Goal: Transaction & Acquisition: Purchase product/service

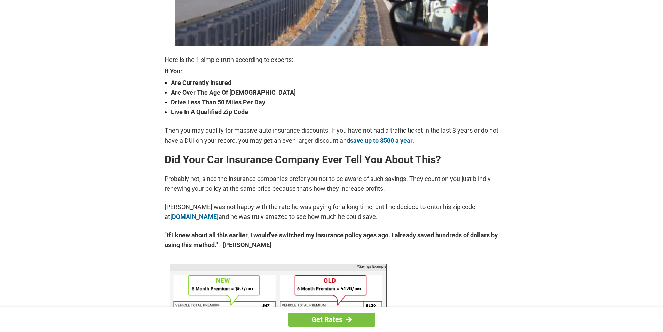
scroll to position [278, 0]
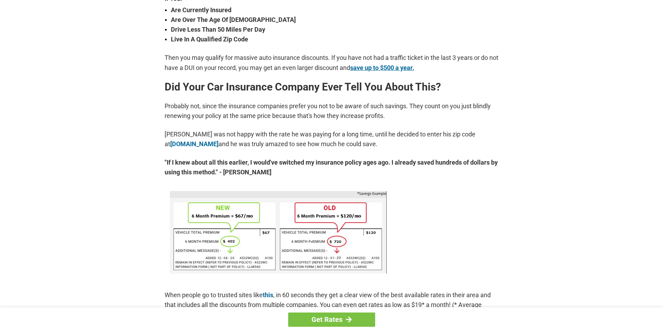
click at [414, 70] on link "save up to $500 a year." at bounding box center [382, 67] width 64 height 7
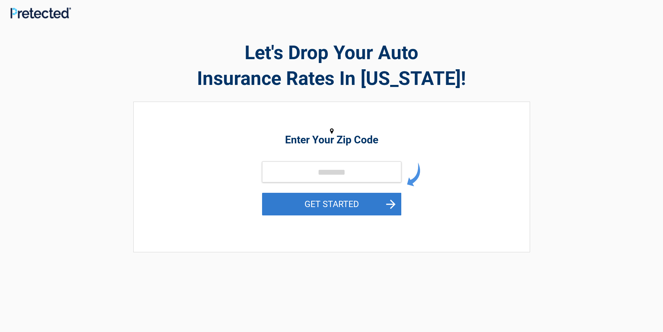
click at [334, 199] on button "GET STARTED" at bounding box center [331, 204] width 139 height 23
click at [313, 206] on button "GET STARTED" at bounding box center [331, 204] width 139 height 23
click at [343, 198] on button "GET STARTED" at bounding box center [331, 204] width 139 height 23
